Goal: Navigation & Orientation: Find specific page/section

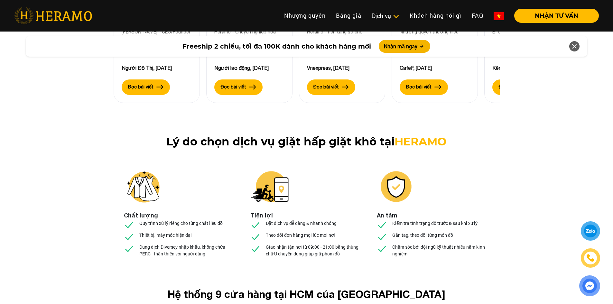
scroll to position [2414, 0]
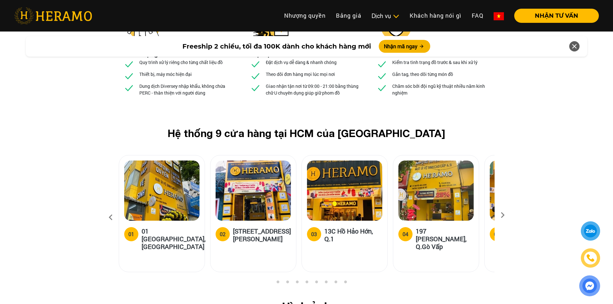
click at [502, 215] on icon at bounding box center [503, 217] width 12 height 4
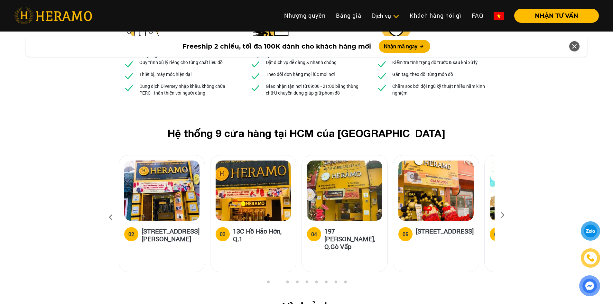
click at [502, 215] on icon at bounding box center [503, 217] width 12 height 4
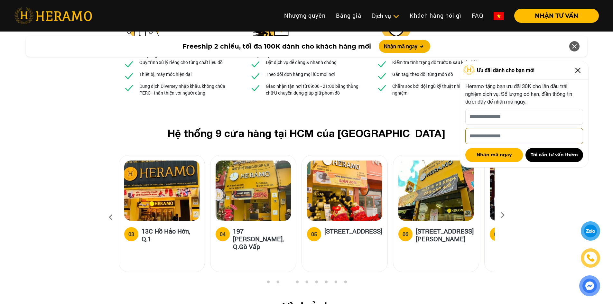
drag, startPoint x: 502, startPoint y: 151, endPoint x: 505, endPoint y: 208, distance: 57.1
click at [575, 70] on img at bounding box center [578, 70] width 10 height 10
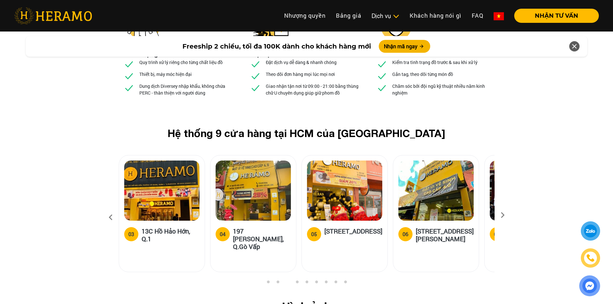
click at [500, 215] on icon at bounding box center [503, 217] width 12 height 4
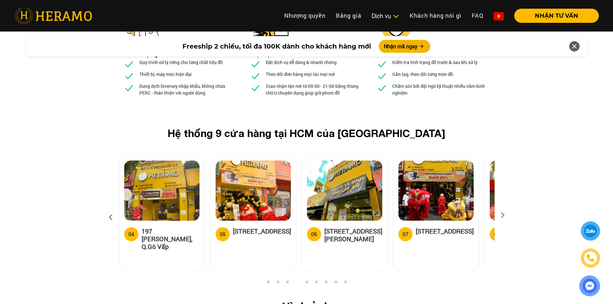
click at [500, 215] on icon at bounding box center [503, 217] width 12 height 4
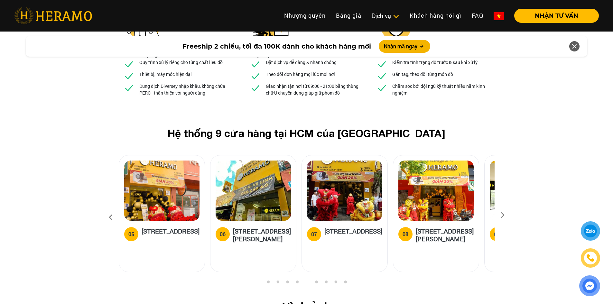
click at [500, 215] on icon at bounding box center [503, 217] width 12 height 4
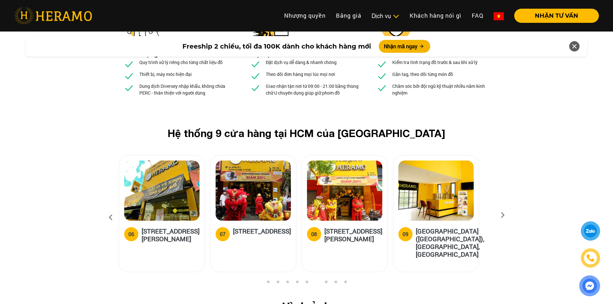
click at [500, 215] on icon at bounding box center [503, 217] width 12 height 4
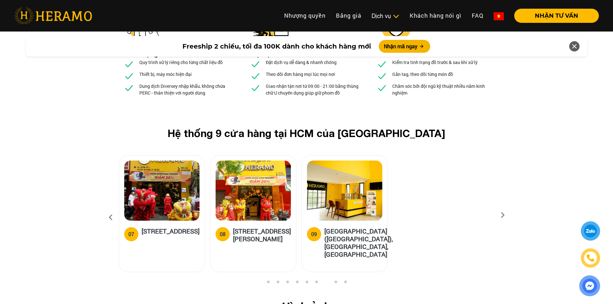
click at [500, 215] on icon at bounding box center [503, 217] width 12 height 4
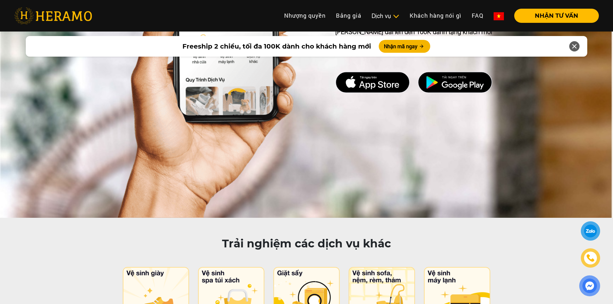
scroll to position [2994, 0]
